Goal: Browse casually: Explore the website without a specific task or goal

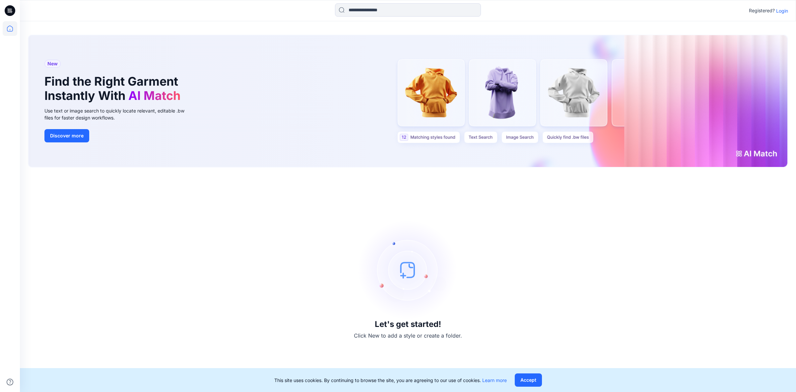
click at [779, 11] on p "Login" at bounding box center [782, 10] width 12 height 7
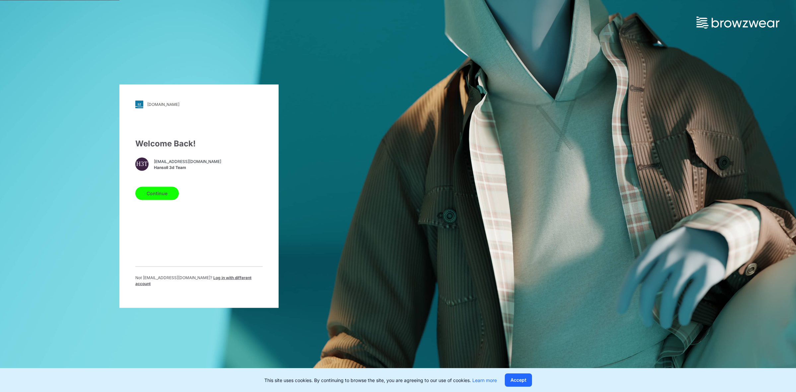
click at [165, 191] on button "Continue" at bounding box center [156, 192] width 43 height 13
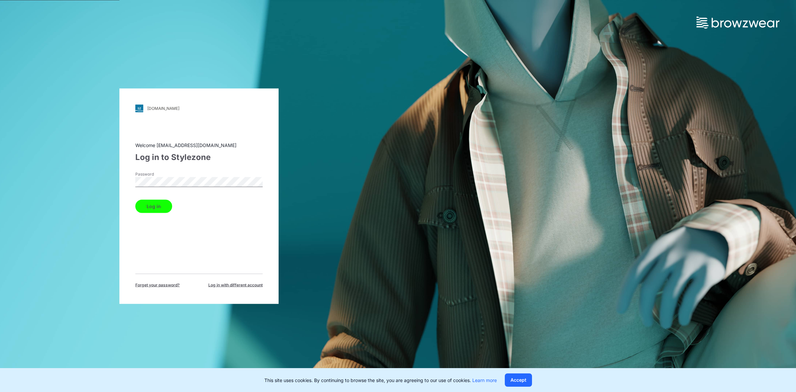
click at [158, 204] on button "Log in" at bounding box center [153, 205] width 37 height 13
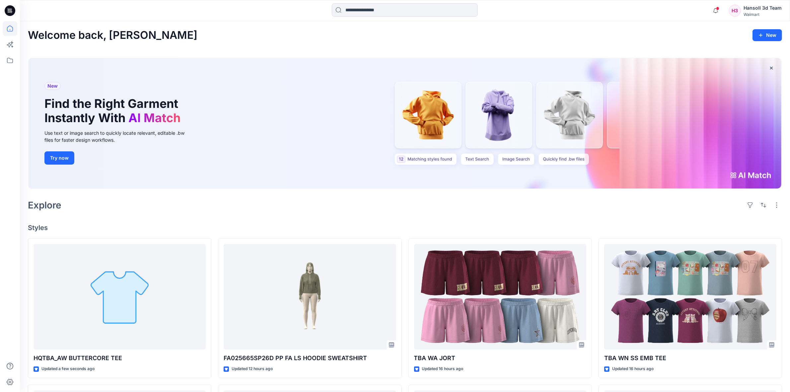
scroll to position [83, 0]
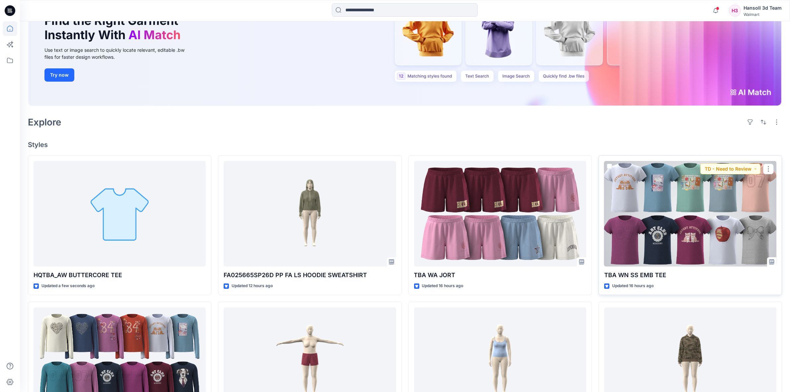
click at [707, 218] on div at bounding box center [690, 213] width 172 height 105
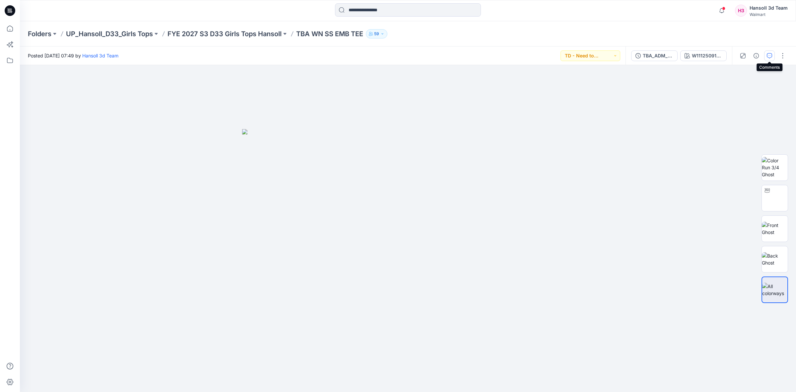
click at [767, 54] on icon "button" at bounding box center [769, 55] width 5 height 5
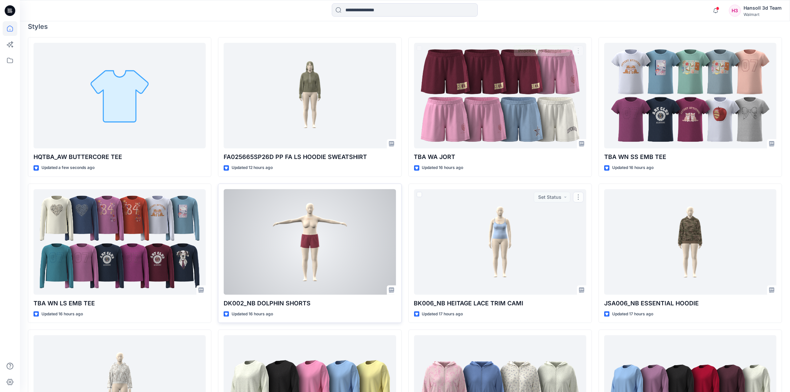
scroll to position [249, 0]
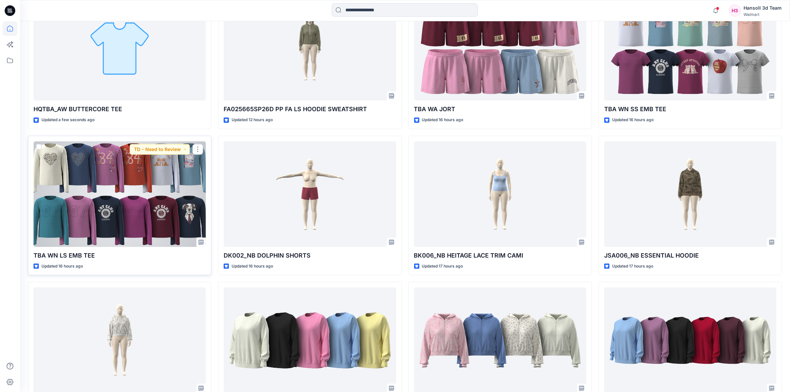
click at [163, 199] on div at bounding box center [120, 193] width 172 height 105
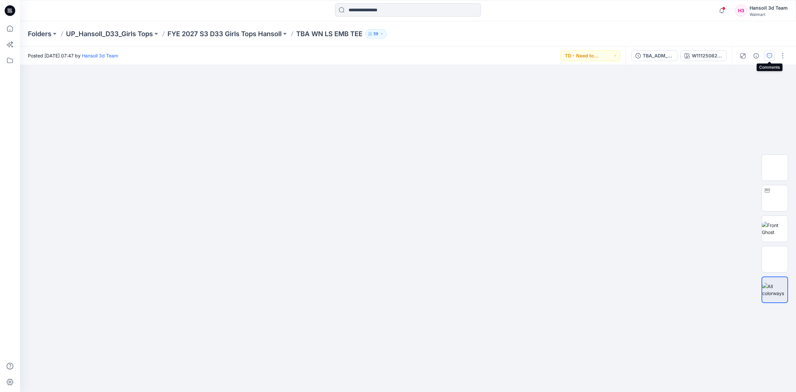
click at [766, 55] on button "button" at bounding box center [769, 55] width 11 height 11
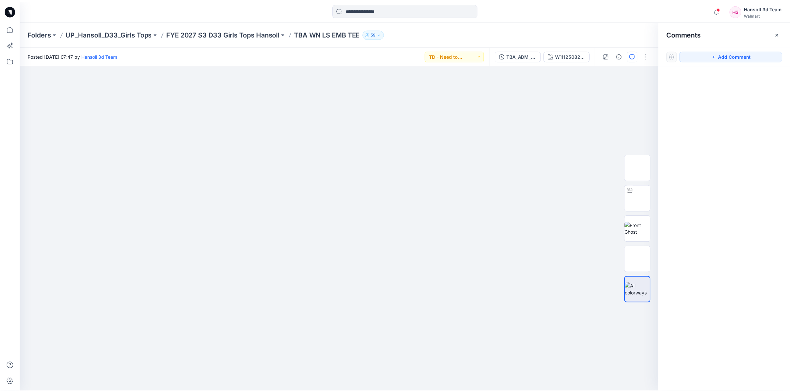
scroll to position [249, 0]
